Goal: Find specific page/section: Find specific page/section

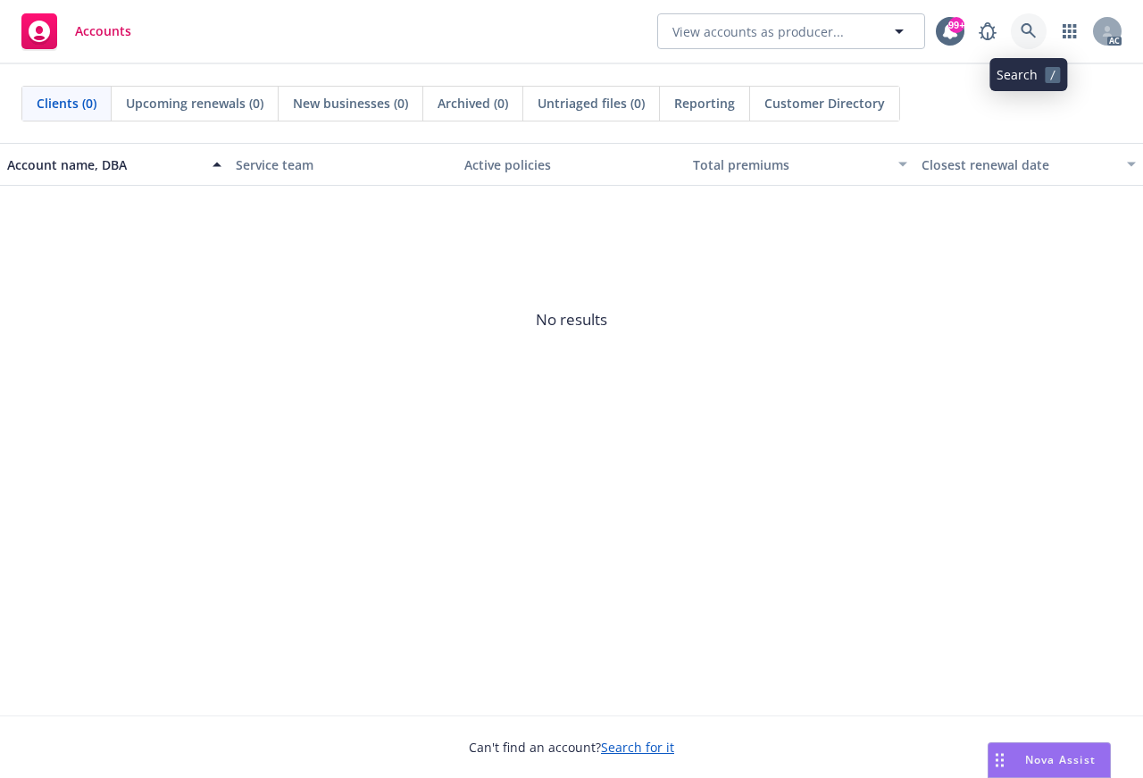
click at [1034, 25] on icon at bounding box center [1029, 31] width 16 height 16
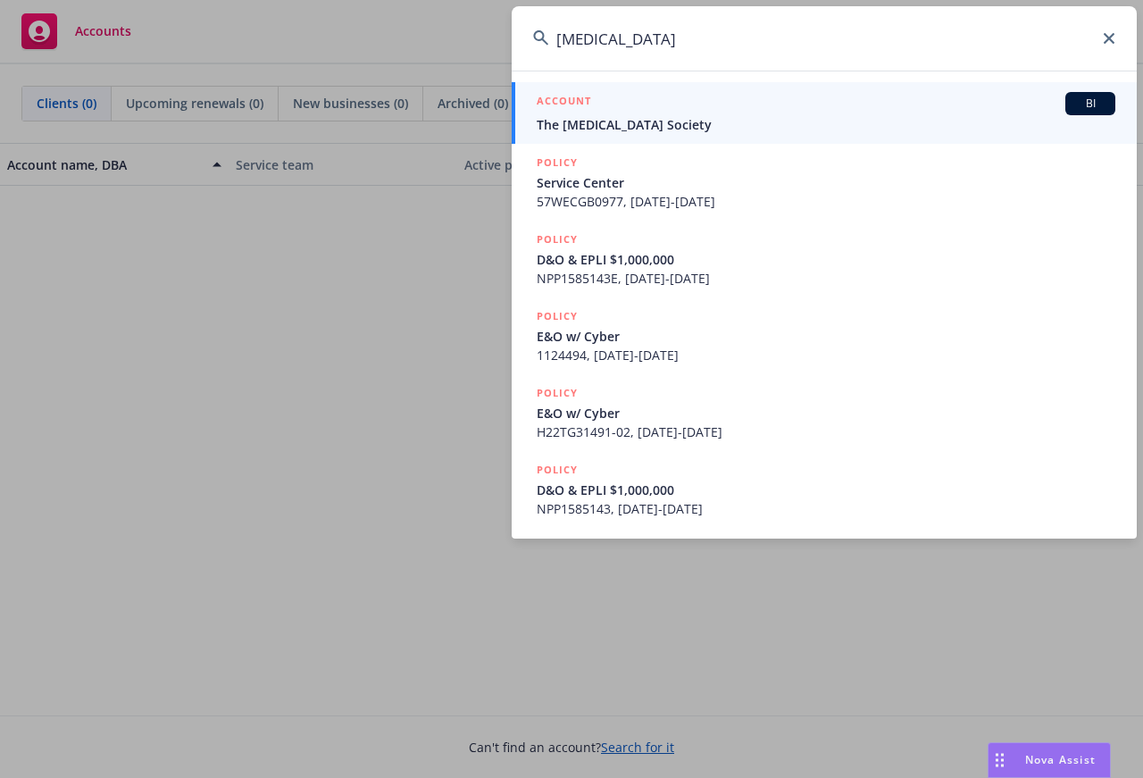
type input "[MEDICAL_DATA]"
click at [605, 122] on span "The [MEDICAL_DATA] Society" at bounding box center [826, 124] width 579 height 19
